Goal: Check status: Check status

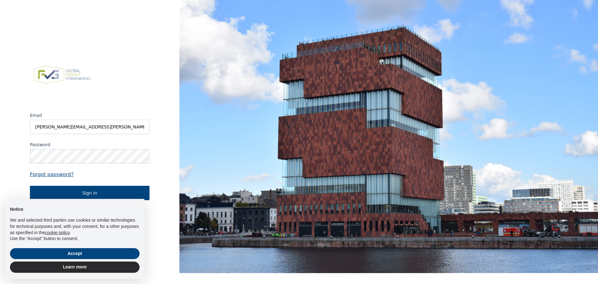
click at [78, 194] on div "× Notice We and selected third parties use cookies or similar technologies for …" at bounding box center [74, 239] width 149 height 90
click at [100, 191] on button "Sign in" at bounding box center [90, 193] width 120 height 14
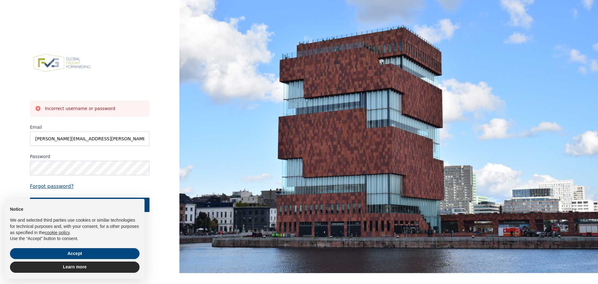
click at [163, 133] on div "Incorrect username or password Email dennis.engelen@berghoffwordwide.comldwide.…" at bounding box center [89, 131] width 179 height 284
click at [89, 256] on button "Accept" at bounding box center [75, 253] width 130 height 11
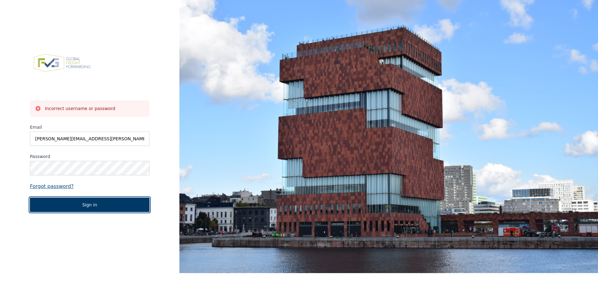
click at [89, 204] on button "Sign in" at bounding box center [90, 204] width 120 height 14
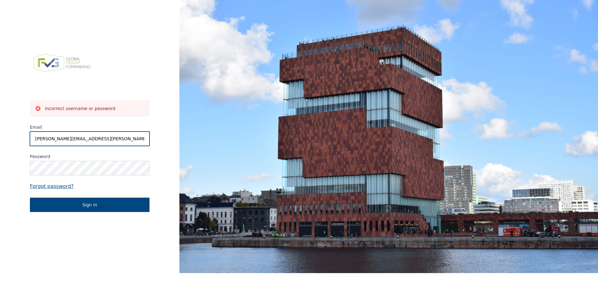
click at [125, 138] on input "[PERSON_NAME][EMAIL_ADDRESS][PERSON_NAME][DOMAIN_NAME][PERSON_NAME]" at bounding box center [90, 138] width 120 height 14
type input "[PERSON_NAME][EMAIL_ADDRESS][PERSON_NAME][DOMAIN_NAME]"
click at [71, 129] on label "Email" at bounding box center [90, 127] width 120 height 6
click at [71, 131] on input "[PERSON_NAME][EMAIL_ADDRESS][PERSON_NAME][DOMAIN_NAME]" at bounding box center [90, 138] width 120 height 14
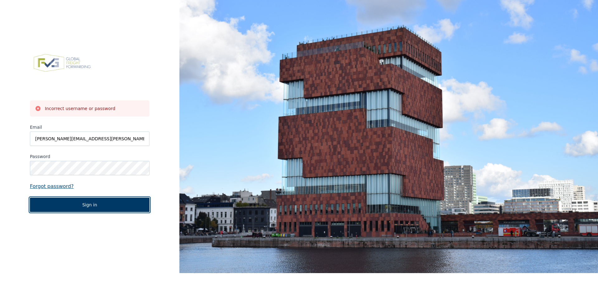
click at [86, 206] on button "Sign in" at bounding box center [90, 204] width 120 height 14
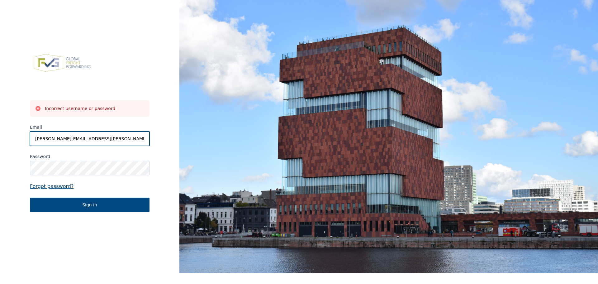
click at [118, 137] on input "[PERSON_NAME][EMAIL_ADDRESS][PERSON_NAME][DOMAIN_NAME]" at bounding box center [90, 138] width 120 height 14
click at [54, 217] on div "Incorrect username or password Email dennis.engelen@berghoffwordwide.com Passwo…" at bounding box center [89, 131] width 179 height 284
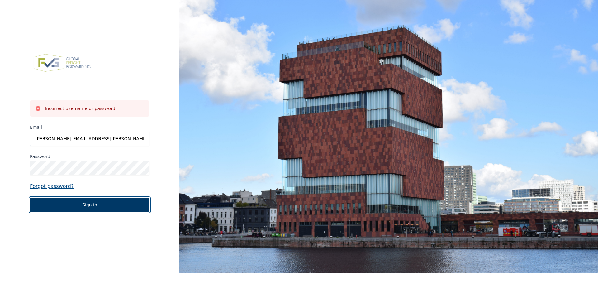
click at [83, 201] on button "Sign in" at bounding box center [90, 204] width 120 height 14
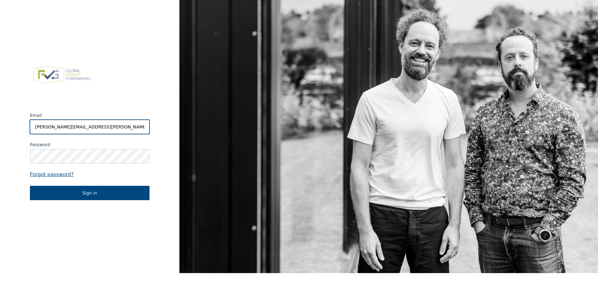
drag, startPoint x: 109, startPoint y: 127, endPoint x: 121, endPoint y: 127, distance: 12.1
click at [121, 127] on input "[PERSON_NAME][EMAIL_ADDRESS][PERSON_NAME][DOMAIN_NAME][PERSON_NAME]" at bounding box center [90, 127] width 120 height 14
click at [114, 127] on input "[PERSON_NAME][EMAIL_ADDRESS][PERSON_NAME][DOMAIN_NAME][PERSON_NAME]" at bounding box center [90, 127] width 120 height 14
drag, startPoint x: 114, startPoint y: 127, endPoint x: 208, endPoint y: 140, distance: 95.5
click at [208, 140] on div "Email [PERSON_NAME][EMAIL_ADDRESS][PERSON_NAME][DOMAIN_NAME][PERSON_NAME] Passw…" at bounding box center [299, 131] width 598 height 284
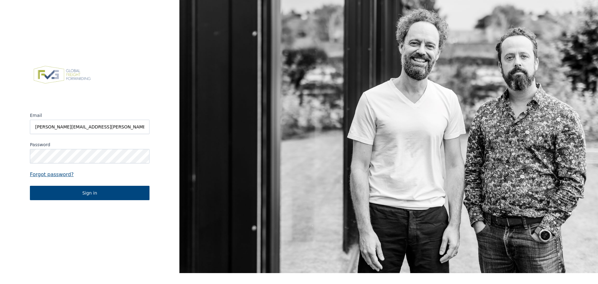
click at [70, 238] on div "Email [PERSON_NAME][EMAIL_ADDRESS][PERSON_NAME][DOMAIN_NAME] Password Forgot pa…" at bounding box center [89, 131] width 179 height 284
click at [92, 126] on input "[PERSON_NAME][EMAIL_ADDRESS][PERSON_NAME][DOMAIN_NAME]" at bounding box center [90, 127] width 120 height 14
type input "[PERSON_NAME][EMAIL_ADDRESS][PERSON_NAME][DOMAIN_NAME]"
click at [79, 221] on div "Email [PERSON_NAME][EMAIL_ADDRESS][PERSON_NAME][DOMAIN_NAME] Password Forgot pa…" at bounding box center [89, 131] width 179 height 284
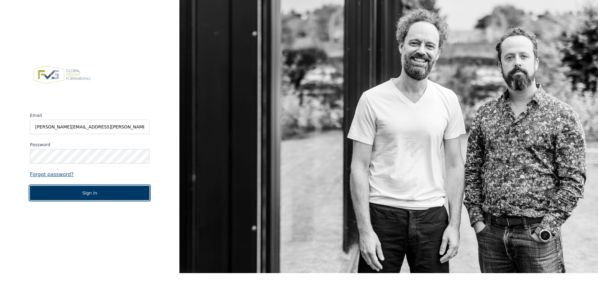
click at [82, 194] on button "Sign in" at bounding box center [90, 193] width 120 height 14
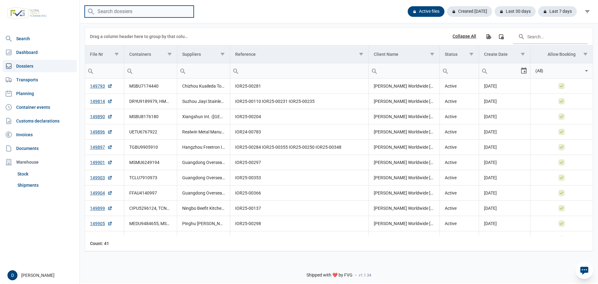
click at [120, 11] on input "search" at bounding box center [139, 12] width 109 height 12
click at [107, 10] on input "search" at bounding box center [139, 12] width 109 height 12
type input "36471"
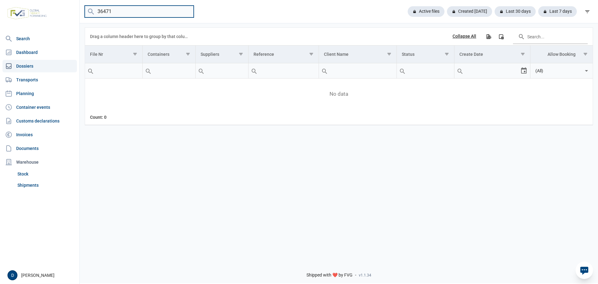
drag, startPoint x: 122, startPoint y: 10, endPoint x: 44, endPoint y: 12, distance: 77.5
click at [44, 12] on div "Search Dashboard Dossiers Transports Planning Container events Customs declarat…" at bounding box center [299, 141] width 598 height 284
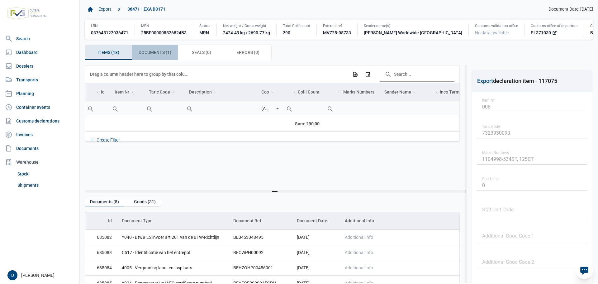
click at [158, 53] on span "Documents (1) Documents (1)" at bounding box center [155, 52] width 33 height 7
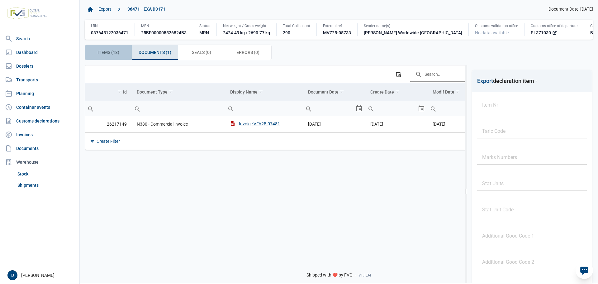
click at [117, 53] on span "Items (18) Items (18)" at bounding box center [108, 52] width 22 height 7
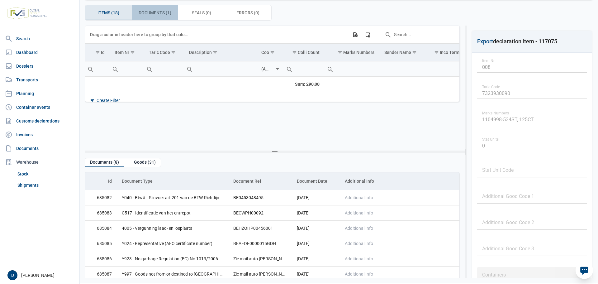
click at [153, 13] on span "Documents (1) Documents (1)" at bounding box center [155, 12] width 33 height 7
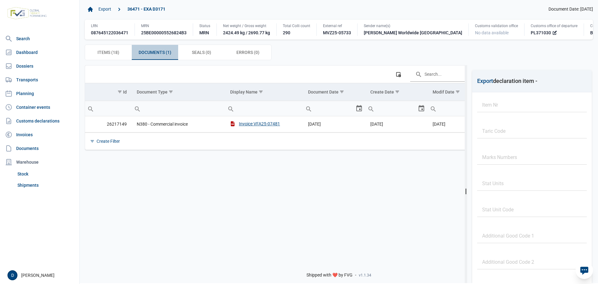
click at [155, 52] on span "Documents (1) Documents (1)" at bounding box center [155, 52] width 33 height 7
click at [115, 53] on span "Items (18) Items (18)" at bounding box center [108, 52] width 22 height 7
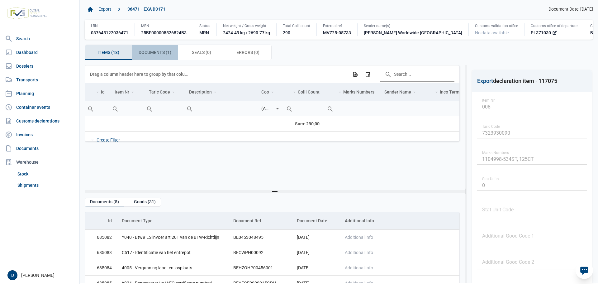
click at [165, 54] on span "Documents (1) Documents (1)" at bounding box center [155, 52] width 33 height 7
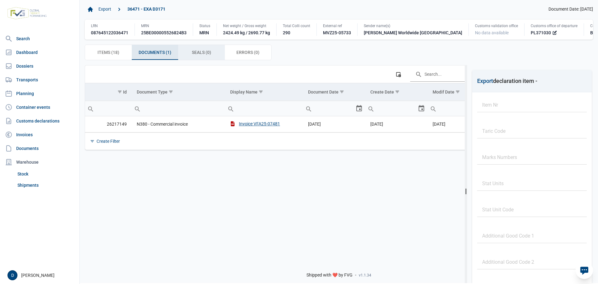
click at [201, 54] on span "Seals (0) Seals (0)" at bounding box center [201, 52] width 19 height 7
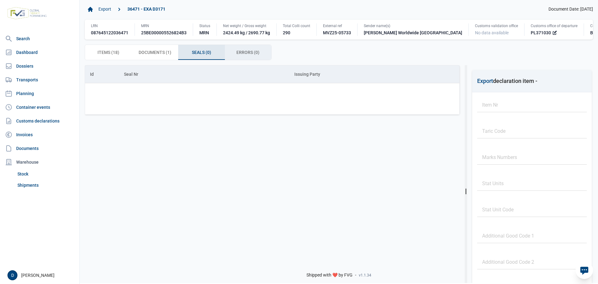
click at [233, 56] on div "Errors (0) Errors (0)" at bounding box center [248, 52] width 47 height 15
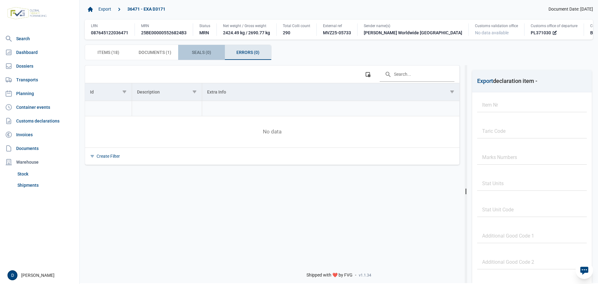
click at [189, 54] on div "Seals (0) Seals (0)" at bounding box center [201, 52] width 47 height 15
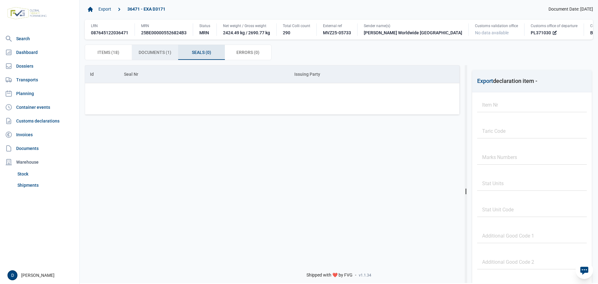
click at [157, 51] on span "Documents (1) Documents (1)" at bounding box center [155, 52] width 33 height 7
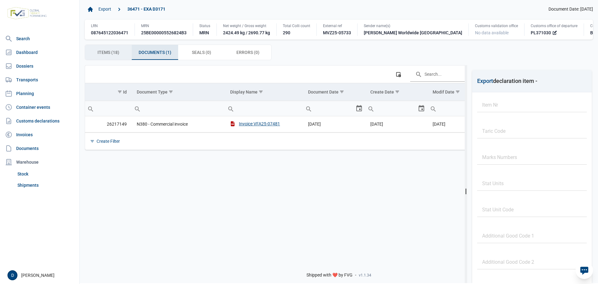
click at [111, 51] on span "Items (18) Items (18)" at bounding box center [108, 52] width 22 height 7
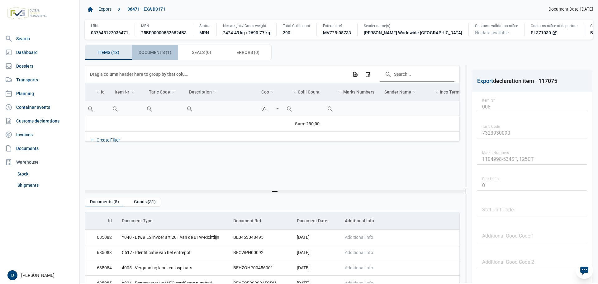
click at [145, 51] on span "Documents (1) Documents (1)" at bounding box center [155, 52] width 33 height 7
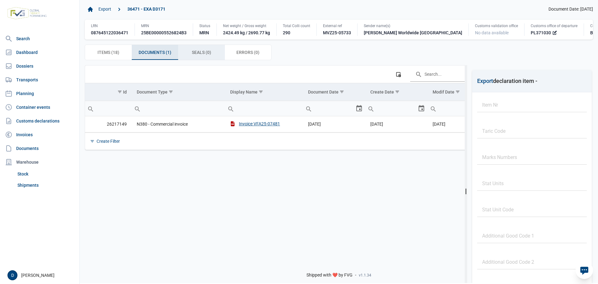
click at [206, 52] on span "Seals (0) Seals (0)" at bounding box center [201, 52] width 19 height 7
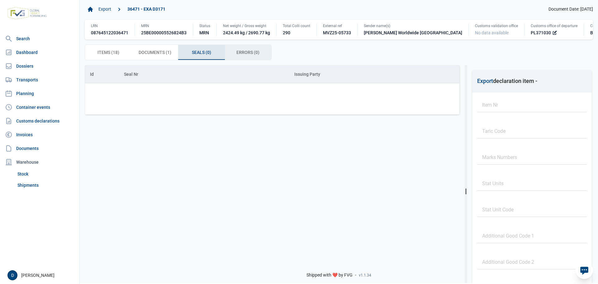
click at [245, 55] on span "Errors (0) Errors (0)" at bounding box center [247, 52] width 23 height 7
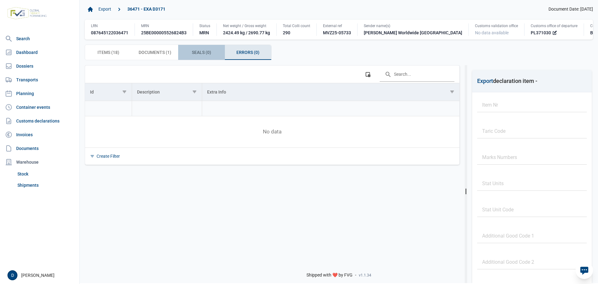
click at [200, 54] on span "Seals (0) Seals (0)" at bounding box center [201, 52] width 19 height 7
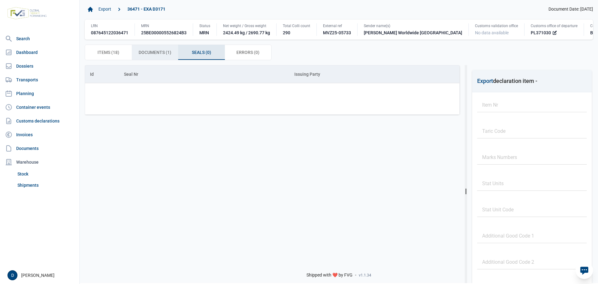
click at [155, 53] on span "Documents (1) Documents (1)" at bounding box center [155, 52] width 33 height 7
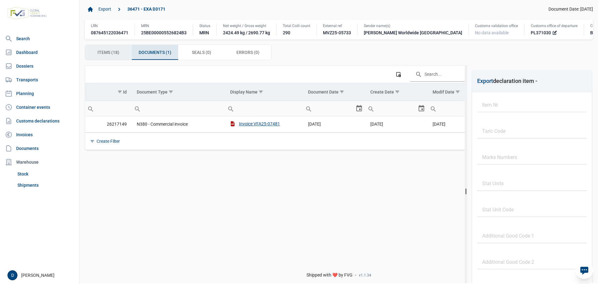
click at [101, 53] on span "Items (18) Items (18)" at bounding box center [108, 52] width 22 height 7
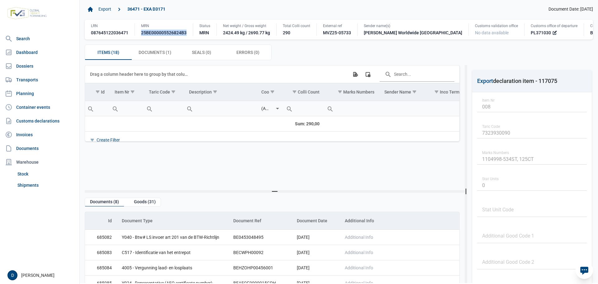
drag, startPoint x: 140, startPoint y: 33, endPoint x: 191, endPoint y: 37, distance: 50.3
click at [191, 37] on div "LRN 087645122036471 MRN 25BE000005526824B3 Status MRN Net weight / Gross weight…" at bounding box center [339, 30] width 508 height 20
click at [150, 57] on div "Documents (1) Documents (1)" at bounding box center [155, 52] width 47 height 15
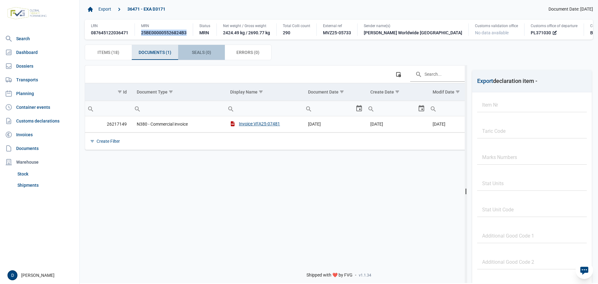
click at [189, 52] on div "Seals (0) Seals (0)" at bounding box center [201, 52] width 47 height 15
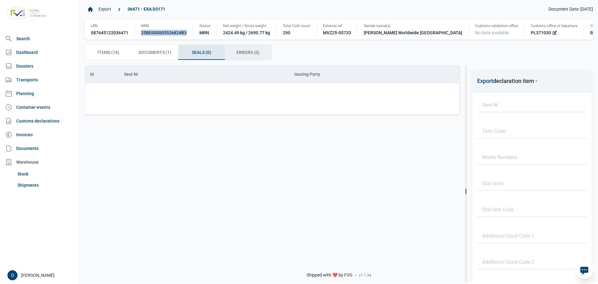
click at [238, 52] on span "Errors (0) Errors (0)" at bounding box center [247, 52] width 23 height 7
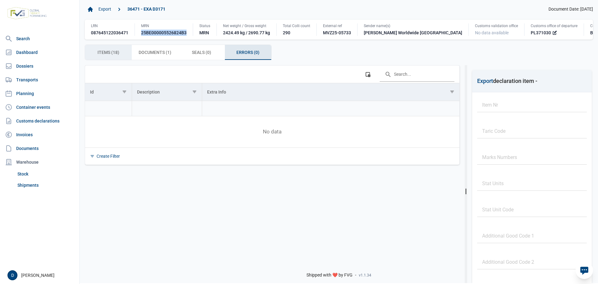
click at [104, 54] on span "Items (18) Items (18)" at bounding box center [108, 52] width 22 height 7
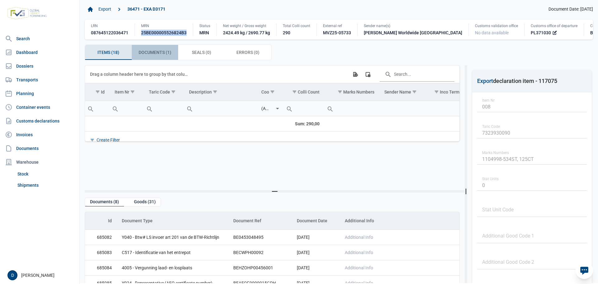
click at [146, 52] on span "Documents (1) Documents (1)" at bounding box center [155, 52] width 33 height 7
